Goal: Navigation & Orientation: Find specific page/section

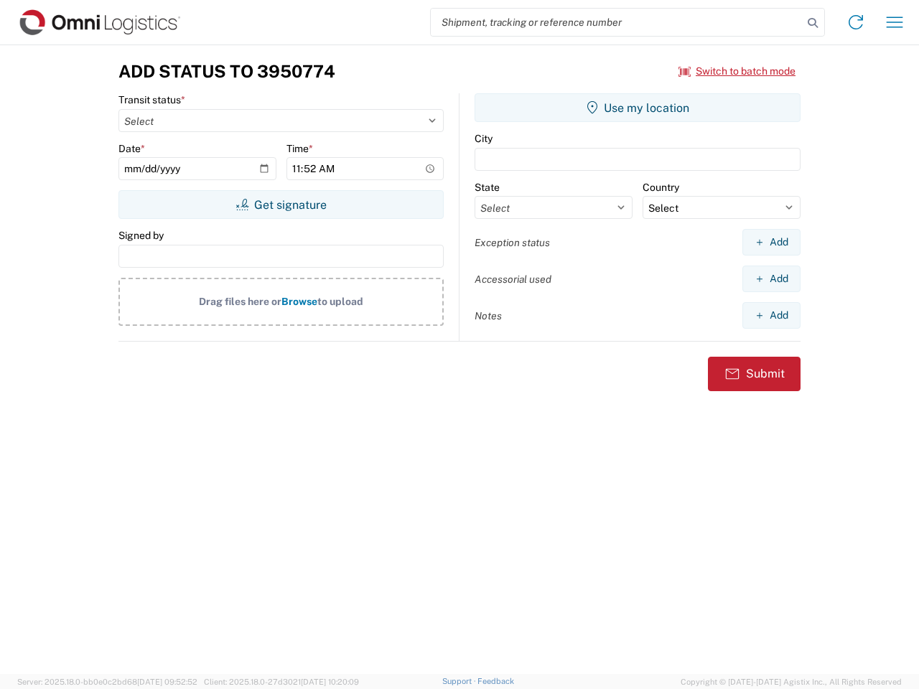
click at [617, 22] on input "search" at bounding box center [617, 22] width 372 height 27
click at [813, 23] on icon at bounding box center [812, 23] width 20 height 20
click at [856, 22] on icon at bounding box center [855, 22] width 23 height 23
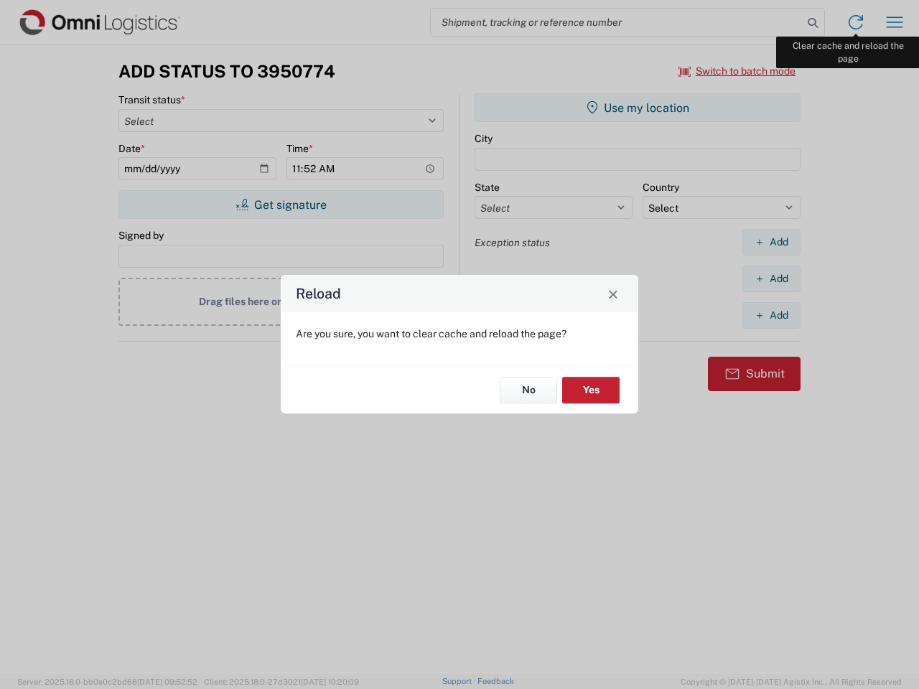
click at [894, 22] on div "Reload Are you sure, you want to clear cache and reload the page? No Yes" at bounding box center [459, 344] width 919 height 689
click at [737, 71] on div "Reload Are you sure, you want to clear cache and reload the page? No Yes" at bounding box center [459, 344] width 919 height 689
click at [281, 205] on div "Reload Are you sure, you want to clear cache and reload the page? No Yes" at bounding box center [459, 344] width 919 height 689
click at [637, 108] on div "Reload Are you sure, you want to clear cache and reload the page? No Yes" at bounding box center [459, 344] width 919 height 689
click at [771, 242] on div "Reload Are you sure, you want to clear cache and reload the page? No Yes" at bounding box center [459, 344] width 919 height 689
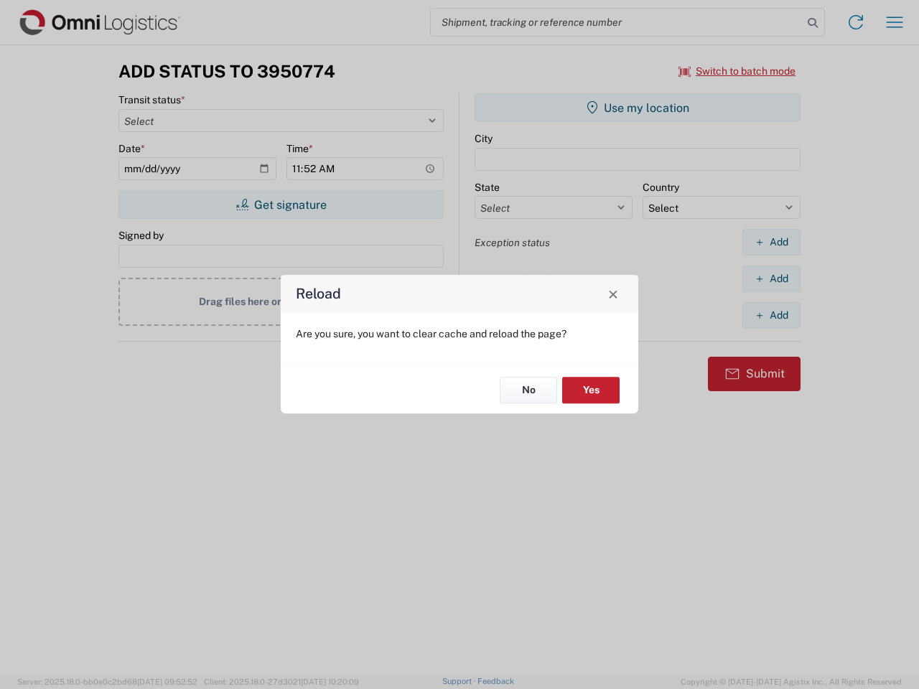
click at [771, 278] on div "Reload Are you sure, you want to clear cache and reload the page? No Yes" at bounding box center [459, 344] width 919 height 689
click at [771, 315] on div "Reload Are you sure, you want to clear cache and reload the page? No Yes" at bounding box center [459, 344] width 919 height 689
